Goal: Find specific page/section: Find specific page/section

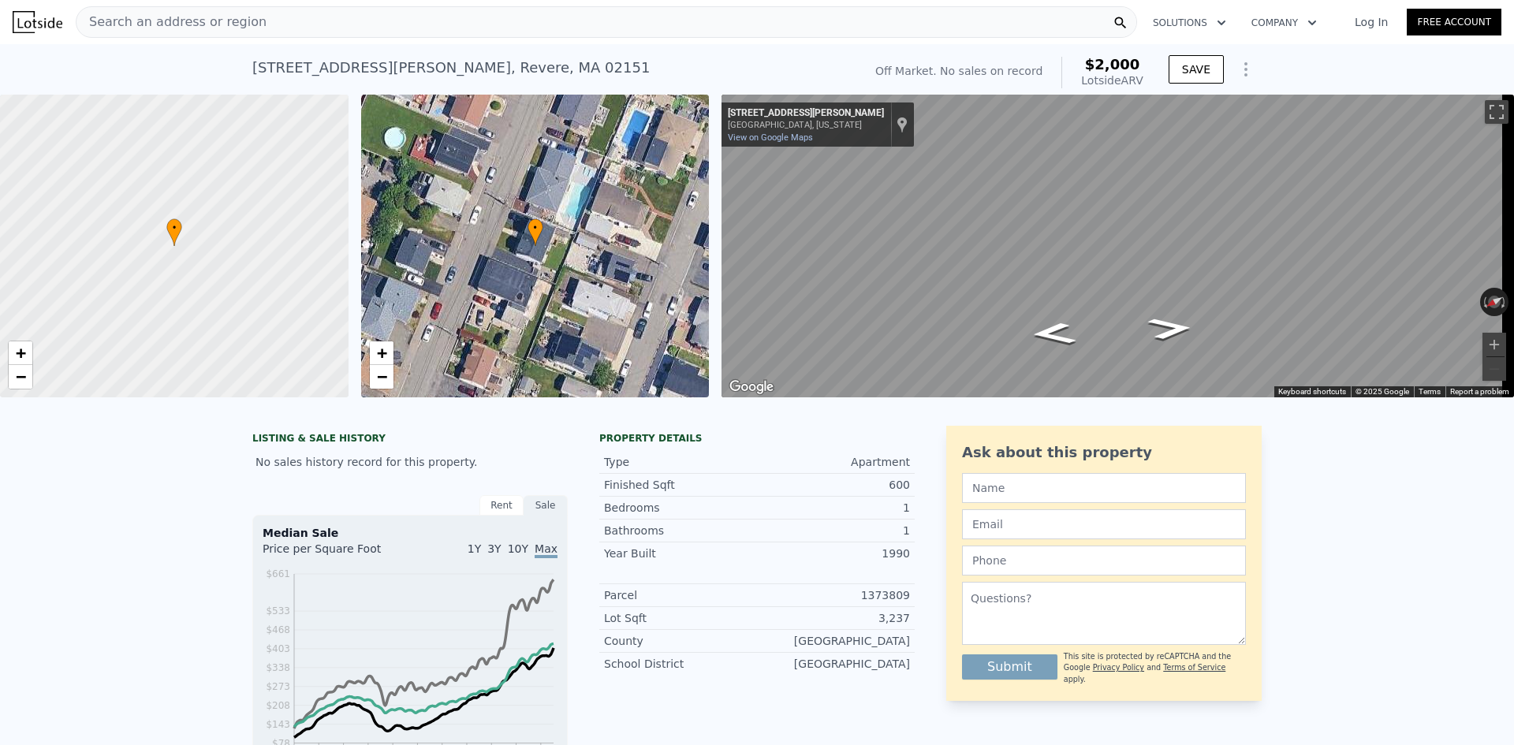
click at [360, 24] on div "Search an address or region" at bounding box center [607, 22] width 1062 height 32
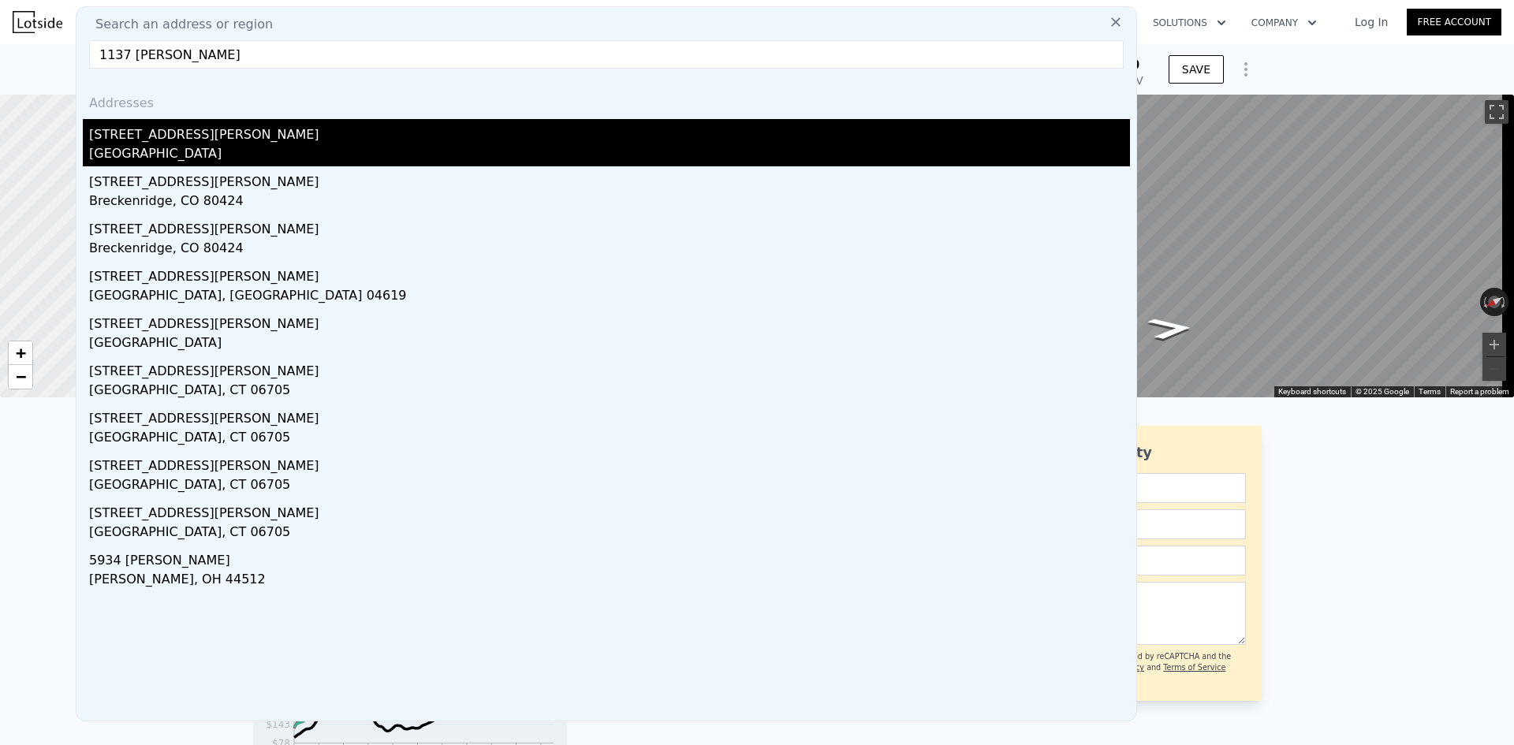
type input "1137 [PERSON_NAME]"
click at [141, 152] on div "[GEOGRAPHIC_DATA]" at bounding box center [609, 155] width 1041 height 22
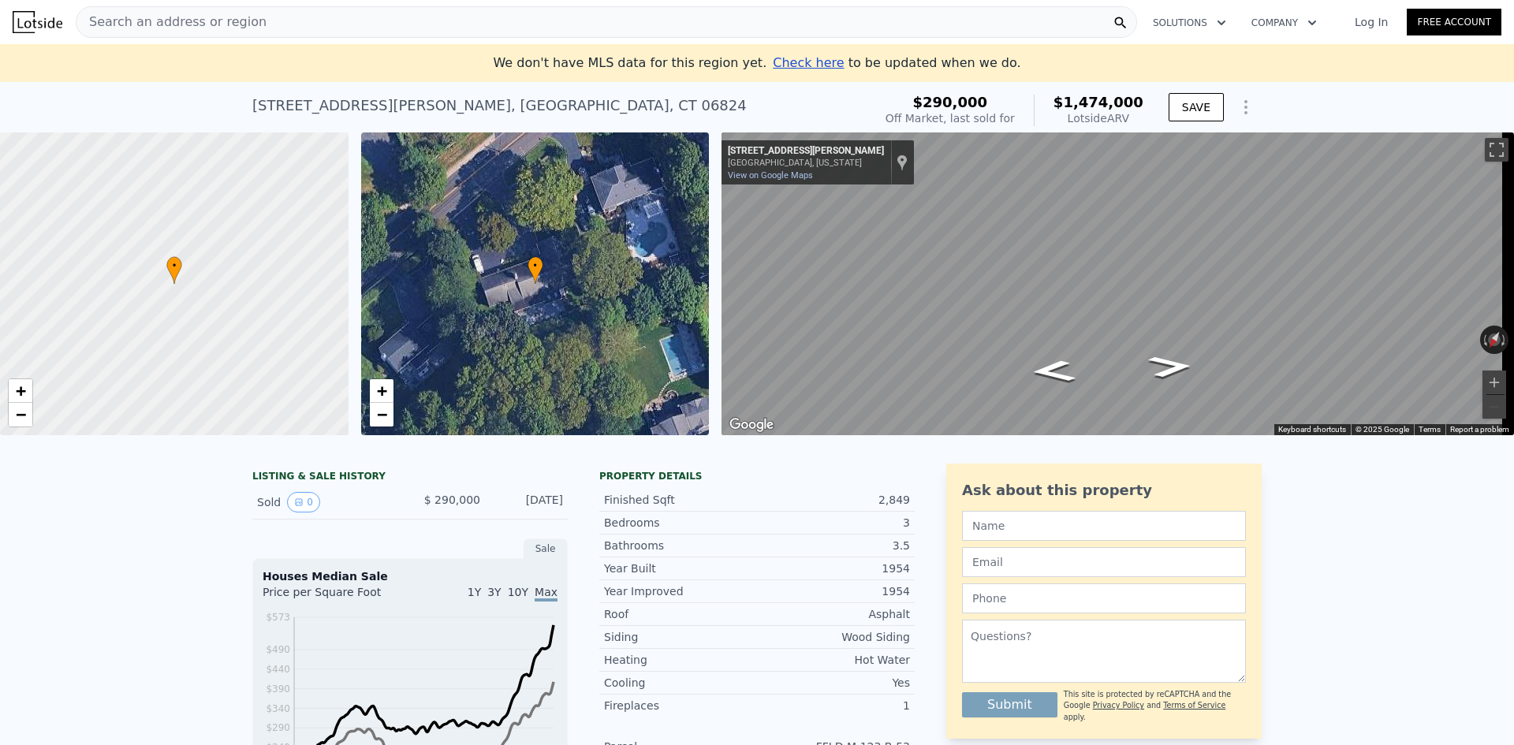
click at [286, 31] on div "Search an address or region" at bounding box center [607, 22] width 1062 height 32
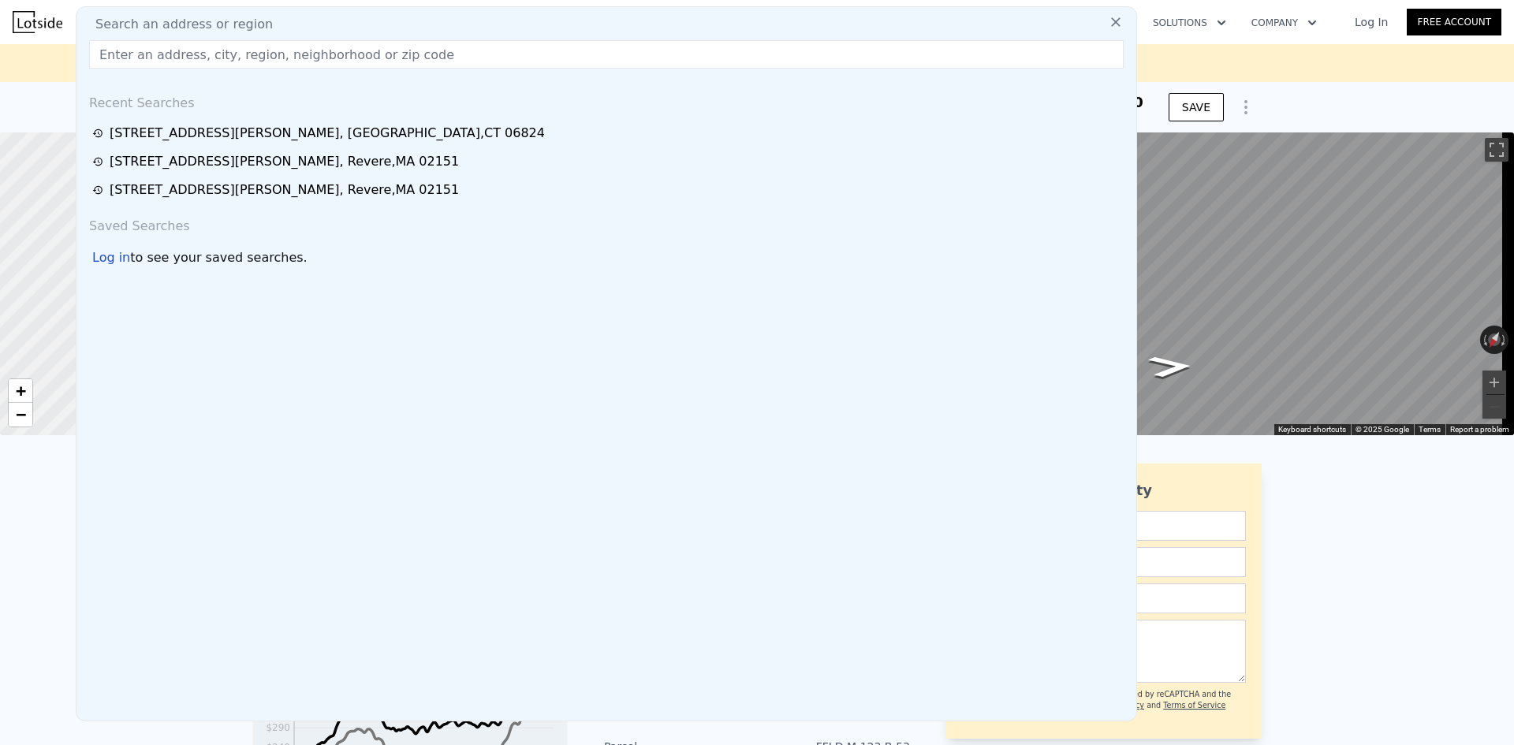
click at [287, 24] on div "Search an address or region" at bounding box center [606, 24] width 1047 height 19
click at [276, 55] on input "text" at bounding box center [606, 54] width 1035 height 28
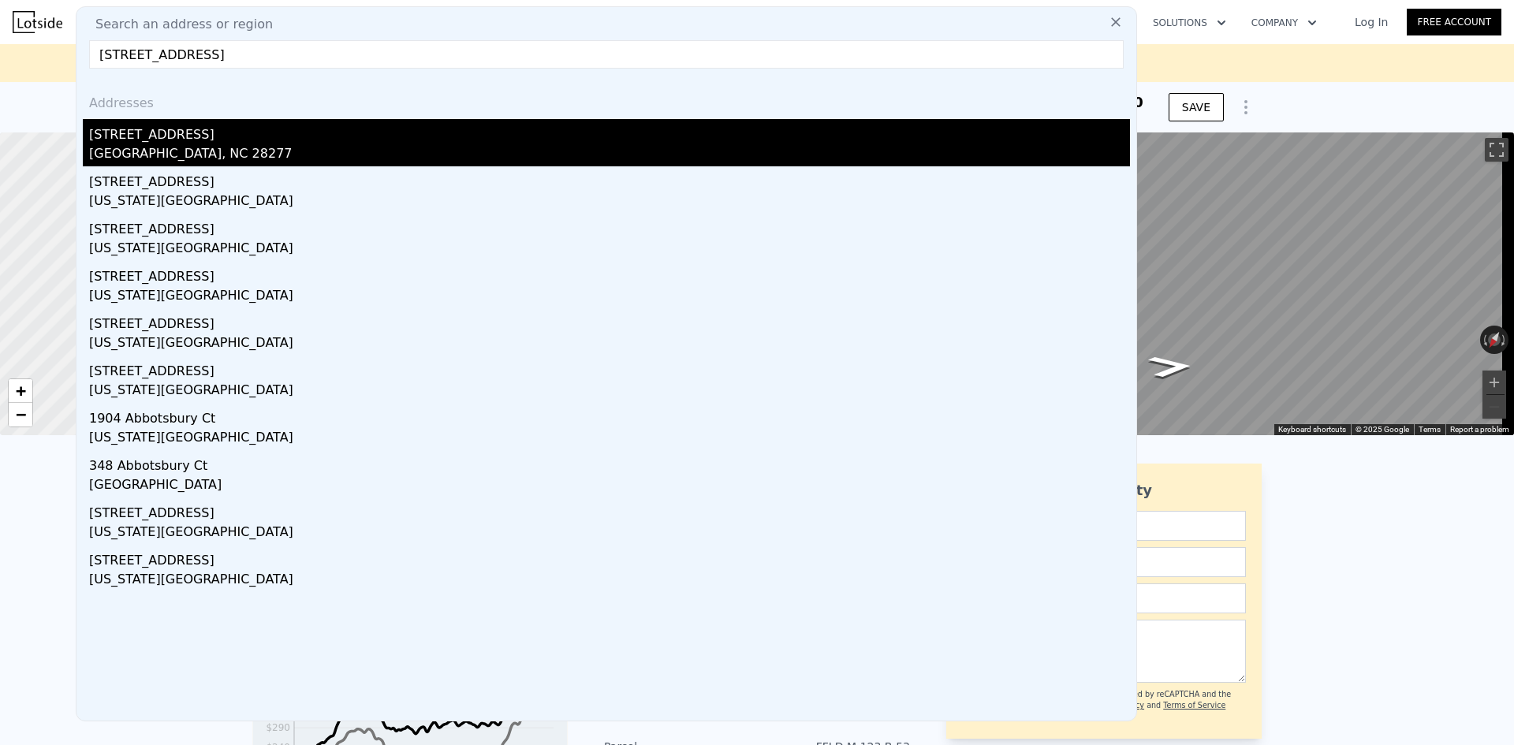
type input "[STREET_ADDRESS]"
click at [214, 140] on div "[STREET_ADDRESS]" at bounding box center [609, 131] width 1041 height 25
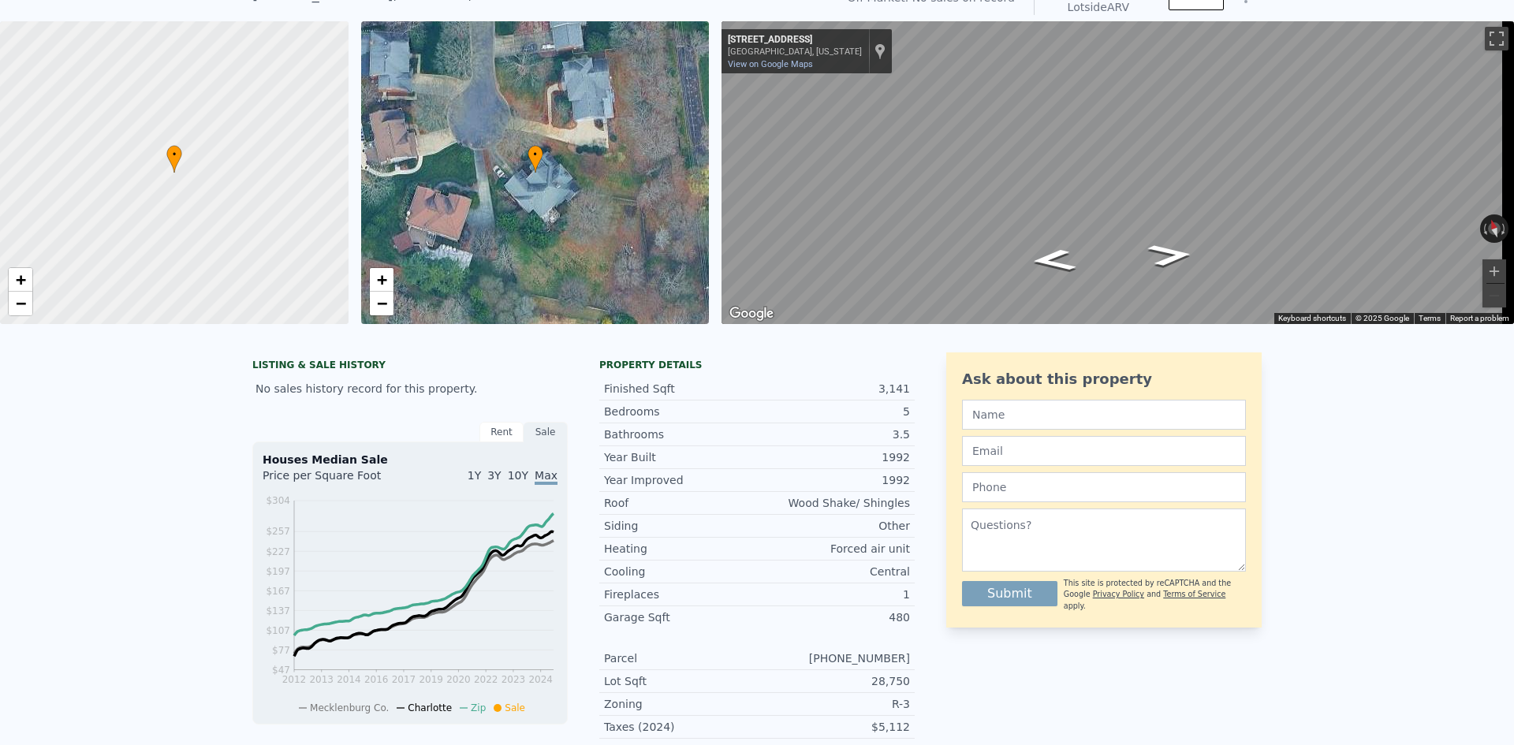
scroll to position [6, 0]
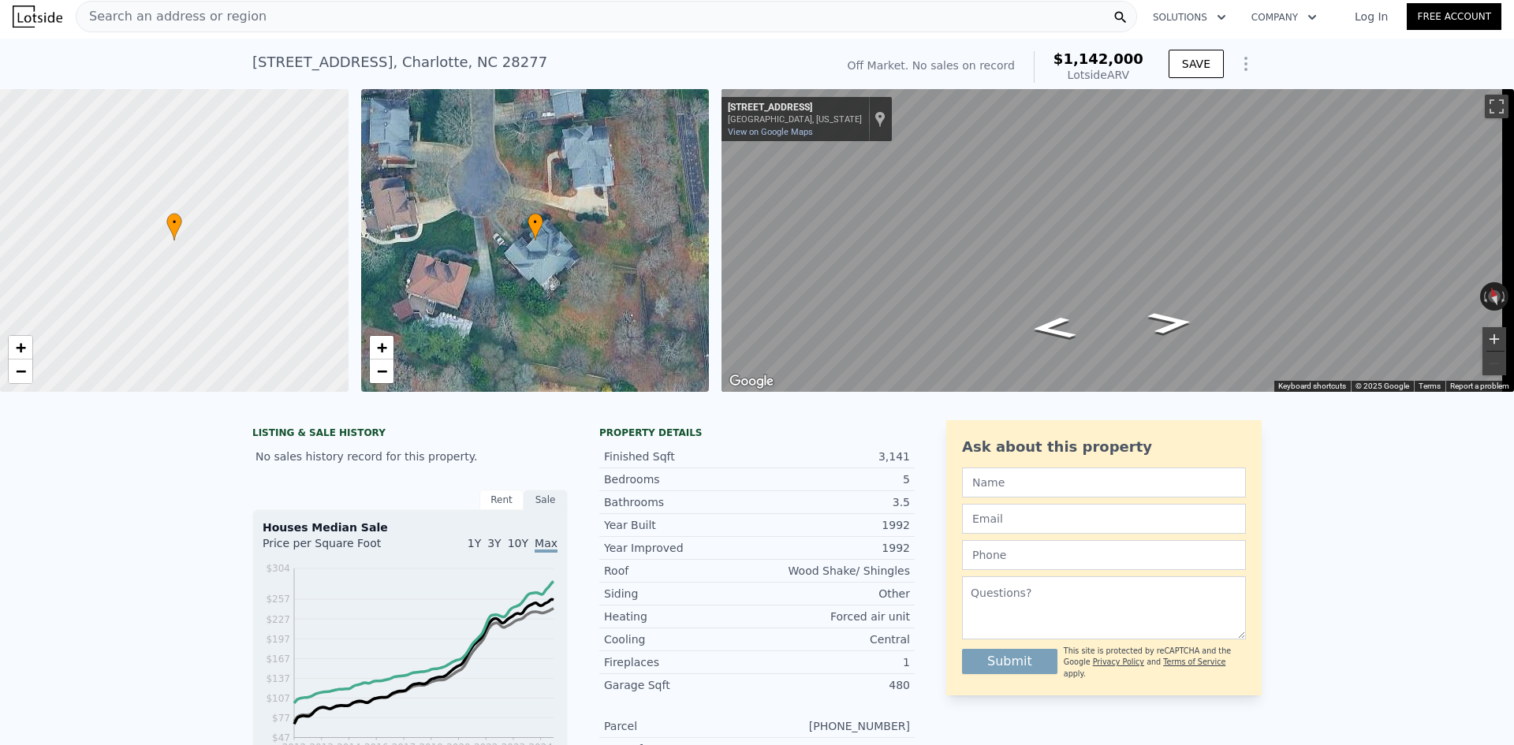
click at [1483, 336] on button "Zoom in" at bounding box center [1495, 339] width 24 height 24
click at [1036, 362] on div "Map" at bounding box center [1118, 240] width 793 height 303
